Goal: Information Seeking & Learning: Check status

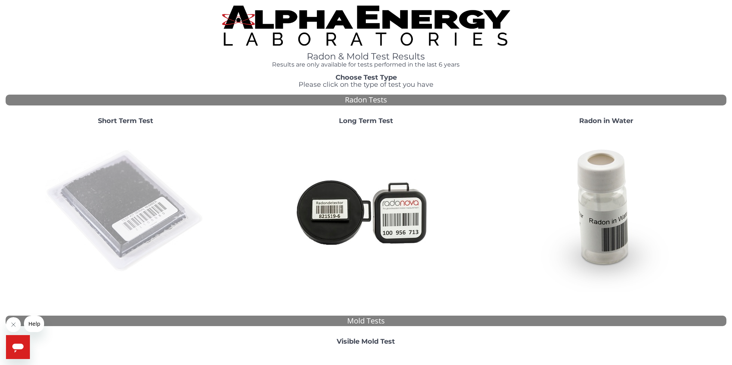
click at [117, 198] on img at bounding box center [125, 211] width 161 height 161
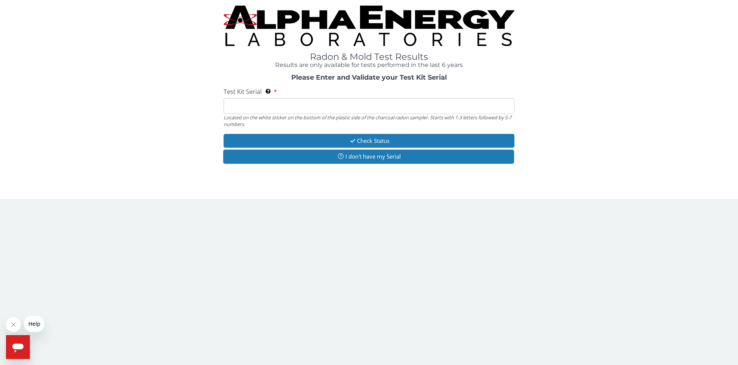
click at [228, 111] on input "Test Kit Serial Located on the white sticker on the bottom of the plastic side …" at bounding box center [368, 106] width 291 height 16
type input "RA193916"
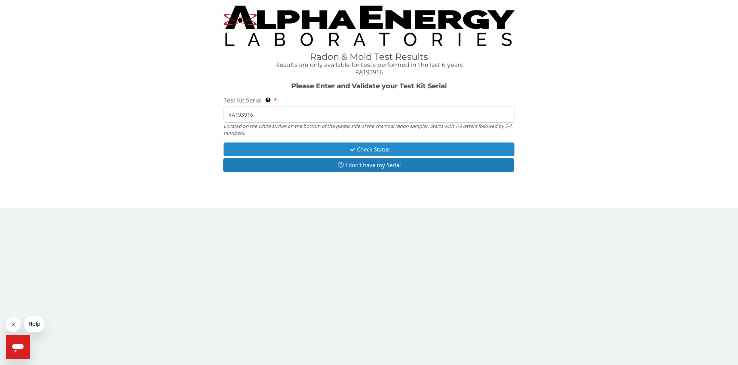
click at [364, 148] on button "Check Status" at bounding box center [368, 149] width 291 height 14
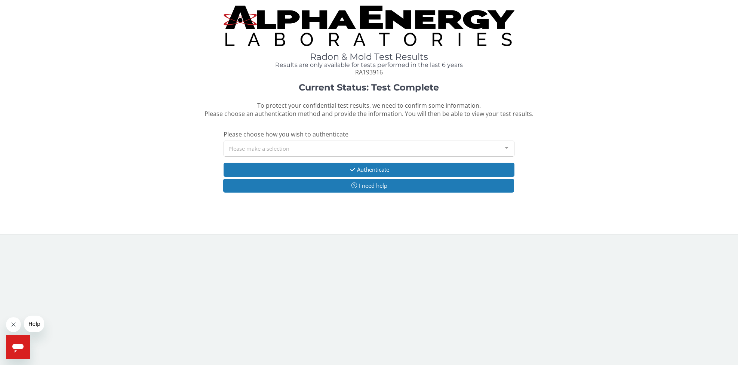
click at [505, 147] on div at bounding box center [506, 148] width 15 height 14
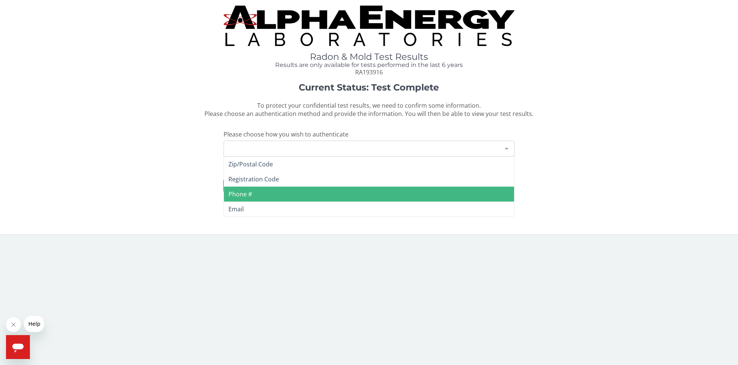
click at [300, 196] on span "Phone #" at bounding box center [369, 193] width 290 height 15
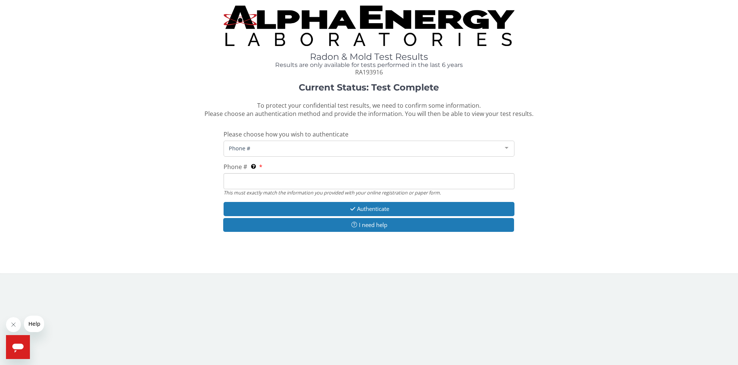
click at [257, 182] on input "Phone # This must exactly match the information you provided with your online r…" at bounding box center [368, 181] width 291 height 16
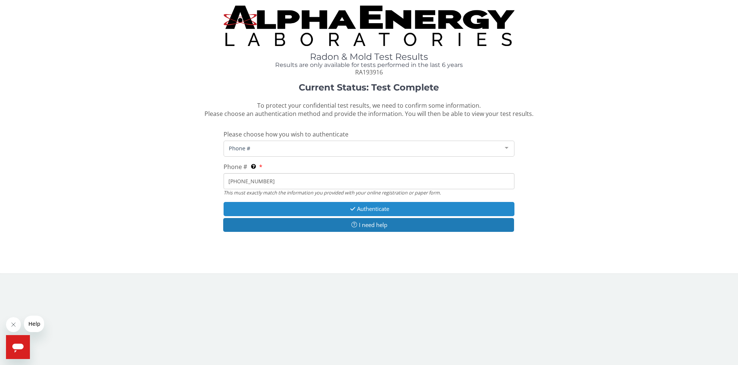
type input "[PHONE_NUMBER]"
click at [367, 212] on button "Authenticate" at bounding box center [368, 209] width 291 height 14
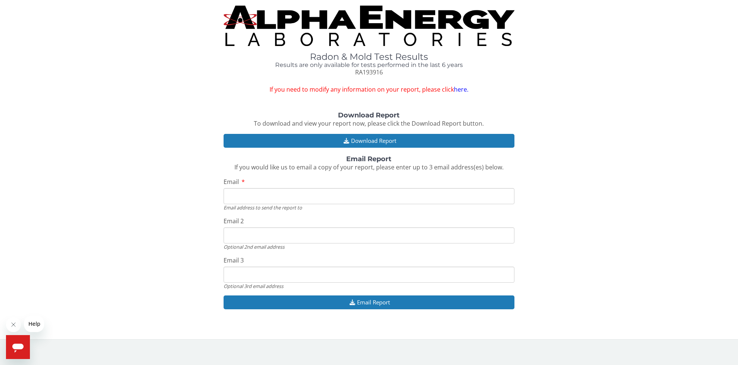
click at [242, 195] on input "Email" at bounding box center [368, 196] width 291 height 16
type input "[EMAIL_ADDRESS][DOMAIN_NAME]"
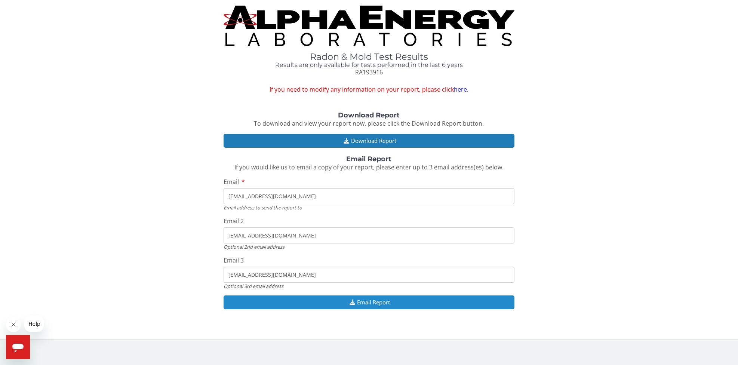
click at [370, 303] on button "Email Report" at bounding box center [368, 302] width 291 height 14
